Goal: Navigation & Orientation: Find specific page/section

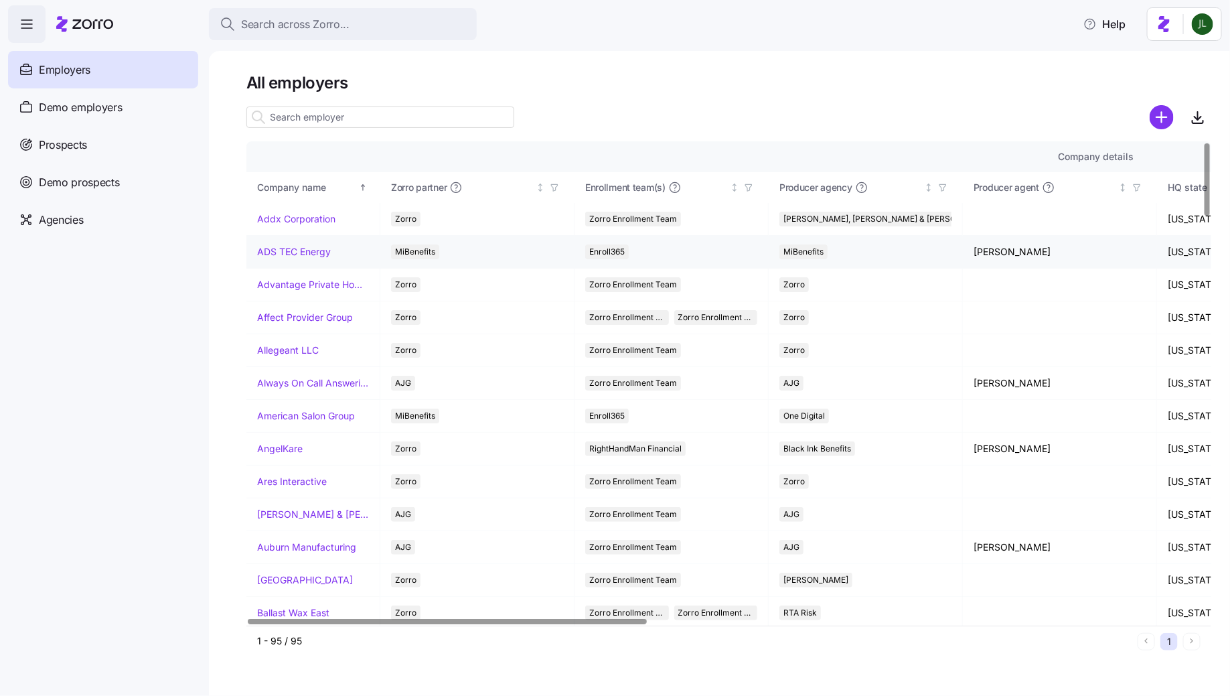
click at [305, 246] on link "ADS TEC Energy" at bounding box center [294, 251] width 74 height 13
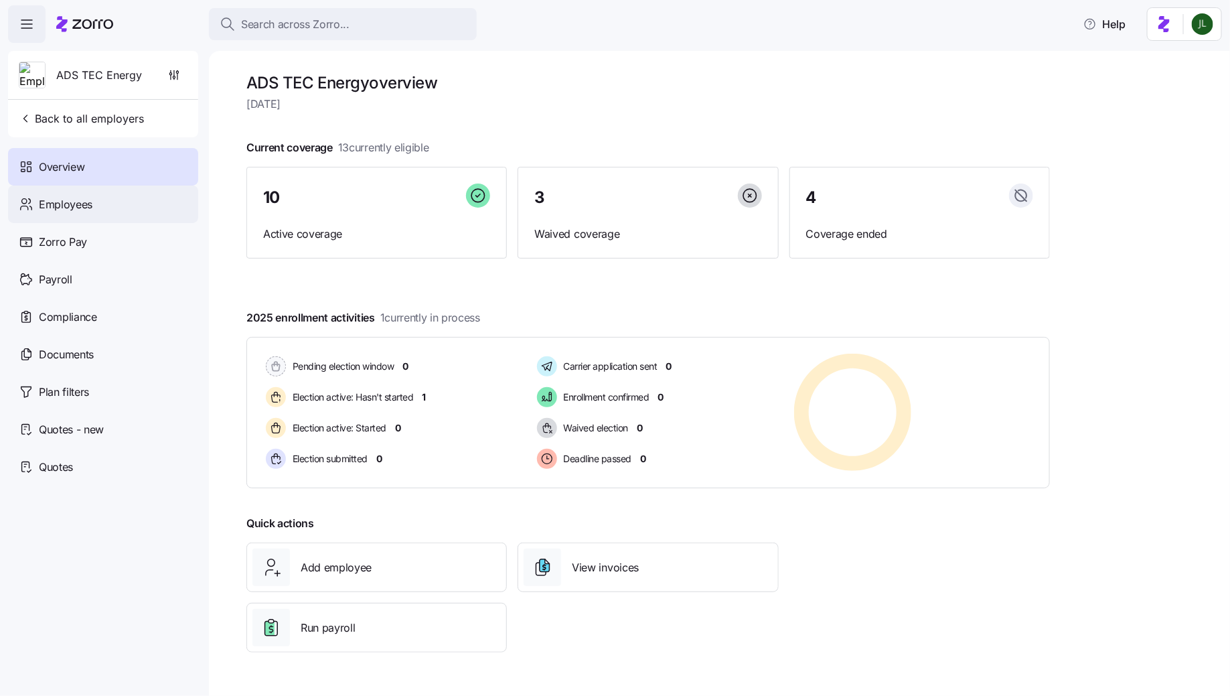
click at [53, 205] on span "Employees" at bounding box center [66, 204] width 54 height 17
